Goal: Information Seeking & Learning: Learn about a topic

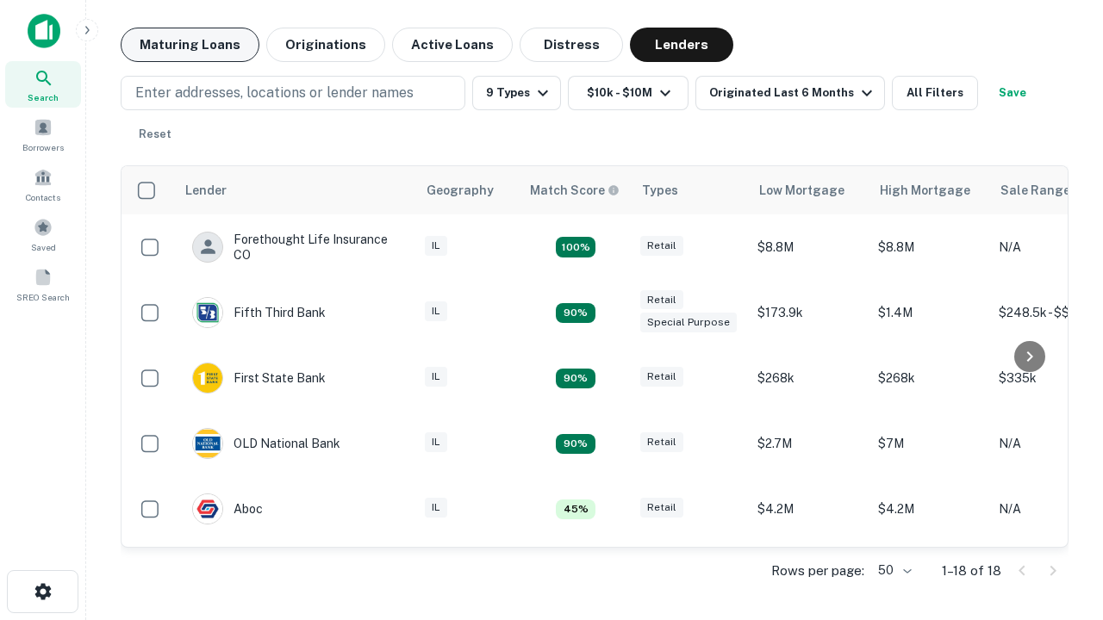
click at [189, 45] on button "Maturing Loans" at bounding box center [190, 45] width 139 height 34
